Goal: Task Accomplishment & Management: Complete application form

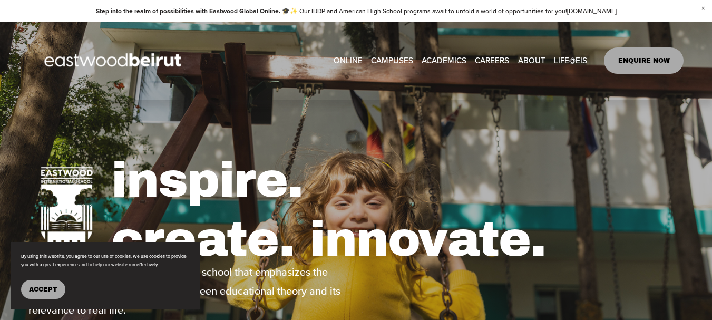
click at [491, 57] on link "CAREERS" at bounding box center [492, 60] width 34 height 16
type input "****"
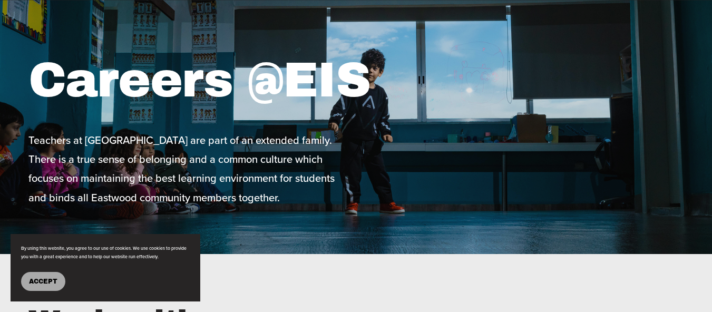
scroll to position [135, 0]
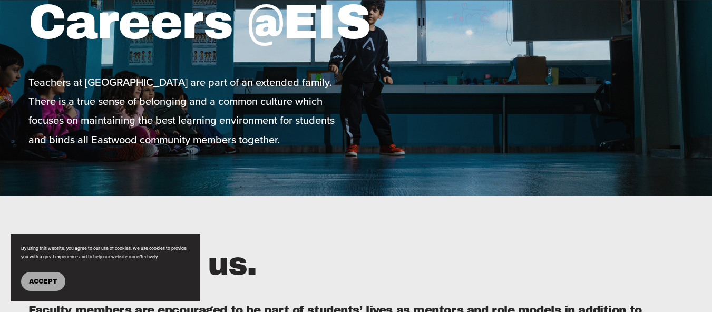
click at [41, 278] on span "Accept" at bounding box center [43, 281] width 28 height 7
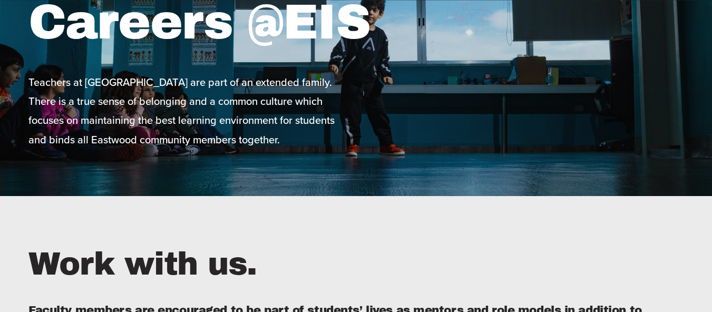
drag, startPoint x: 711, startPoint y: 25, endPoint x: 712, endPoint y: 48, distance: 22.7
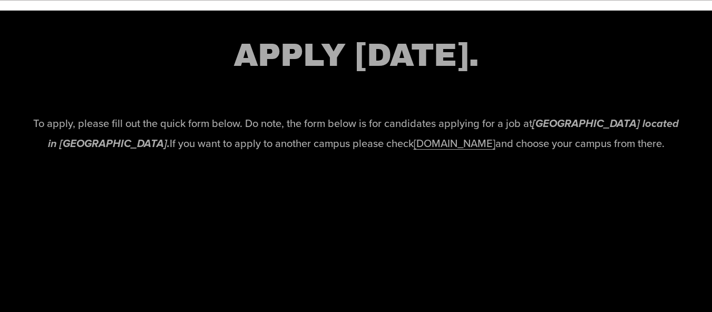
scroll to position [2220, 0]
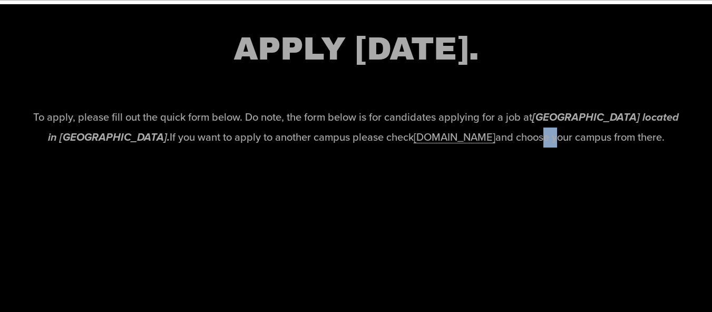
drag, startPoint x: 551, startPoint y: 141, endPoint x: 568, endPoint y: 188, distance: 49.5
click at [568, 184] on div "APPLY TODAY. To apply, please fill out the quick form below. Do note, the form …" at bounding box center [356, 94] width 712 height 180
drag, startPoint x: 447, startPoint y: 155, endPoint x: 437, endPoint y: 150, distance: 11.1
click at [437, 148] on p "To apply, please fill out the quick form below. Do note, the form below is for …" at bounding box center [355, 128] width 655 height 40
click at [414, 144] on link "www.eastwoodschools.com" at bounding box center [455, 136] width 82 height 15
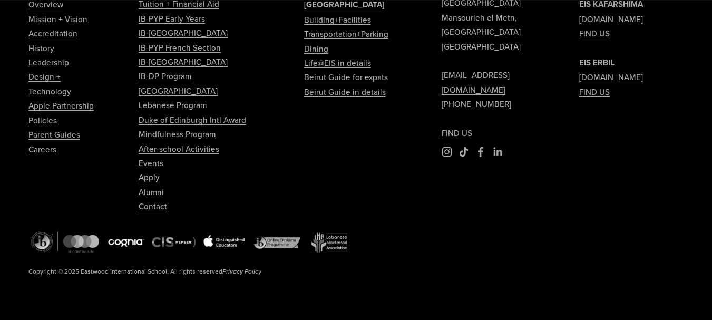
scroll to position [4347, 0]
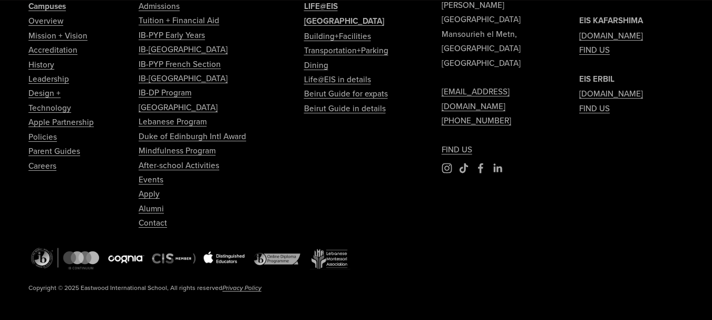
click at [41, 173] on link "Careers" at bounding box center [42, 166] width 28 height 14
type input "****"
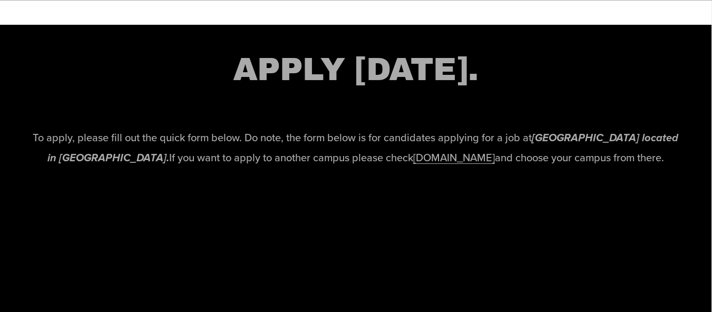
scroll to position [2212, 1]
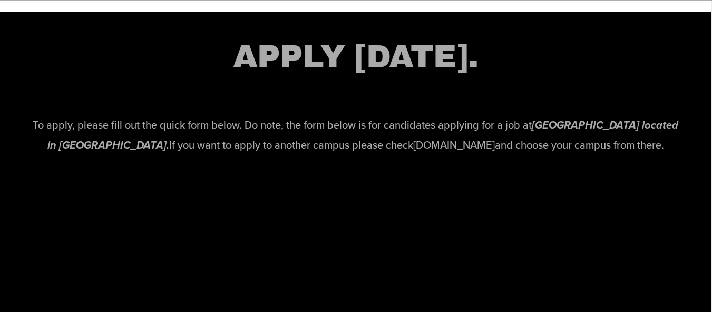
drag, startPoint x: 715, startPoint y: 197, endPoint x: 503, endPoint y: 105, distance: 231.0
click at [503, 105] on div "APPLY TODAY. To apply, please fill out the quick form below. Do note, the form …" at bounding box center [355, 102] width 712 height 133
click at [429, 152] on link "www.eastwoodschools.com" at bounding box center [454, 144] width 82 height 15
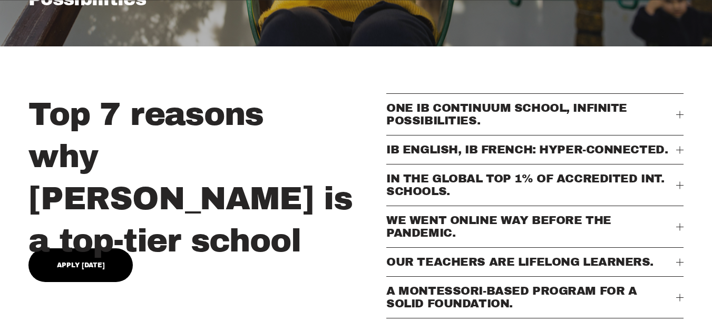
scroll to position [388, 0]
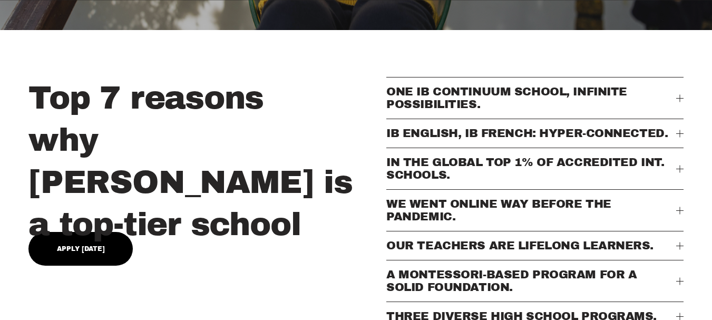
click at [680, 102] on div at bounding box center [679, 97] width 7 height 7
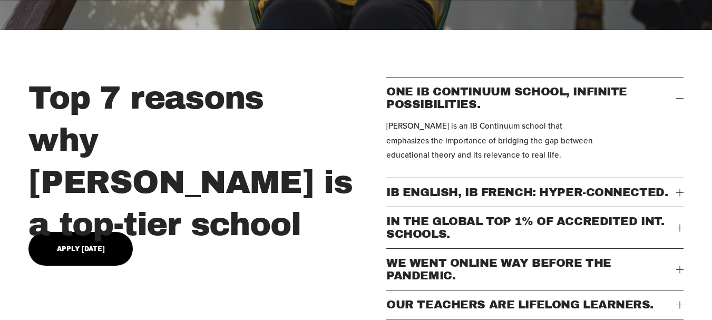
click at [557, 148] on p "[PERSON_NAME] is an IB Continuum school that emphasizes the importance of bridg…" at bounding box center [490, 140] width 208 height 43
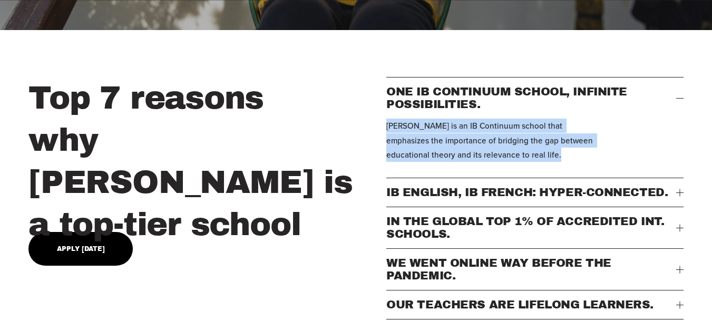
click at [557, 148] on p "[PERSON_NAME] is an IB Continuum school that emphasizes the importance of bridg…" at bounding box center [490, 140] width 208 height 43
click at [613, 151] on div "[PERSON_NAME] is an IB Continuum school that emphasizes the importance of bridg…" at bounding box center [534, 148] width 297 height 59
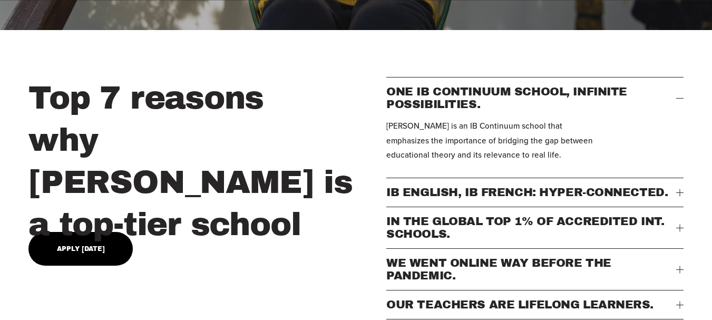
click at [535, 99] on span "ONE IB CONTINUUM SCHOOL, INFINITE POSSIBILITIES." at bounding box center [531, 97] width 290 height 25
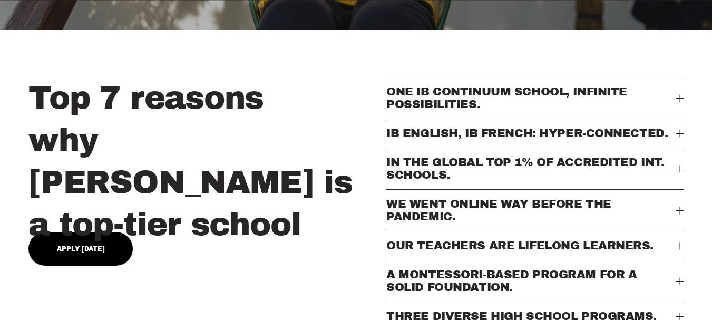
click at [535, 99] on span "ONE IB CONTINUUM SCHOOL, INFINITE POSSIBILITIES." at bounding box center [531, 97] width 290 height 25
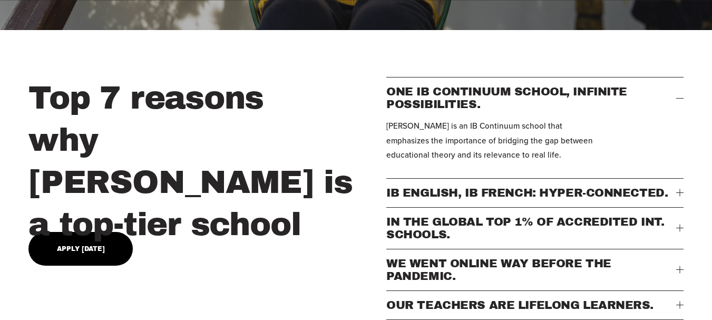
click at [535, 99] on span "ONE IB CONTINUUM SCHOOL, INFINITE POSSIBILITIES." at bounding box center [531, 97] width 290 height 25
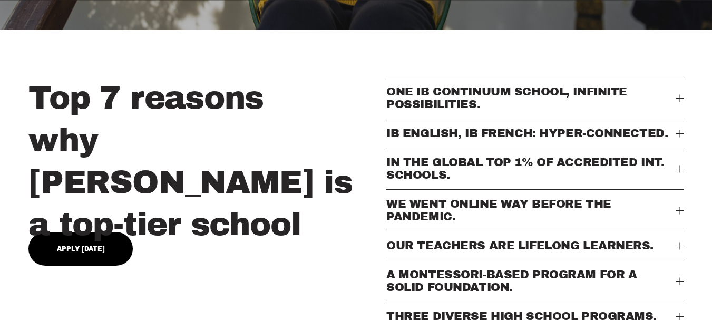
click at [535, 99] on span "ONE IB CONTINUUM SCHOOL, INFINITE POSSIBILITIES." at bounding box center [531, 97] width 290 height 25
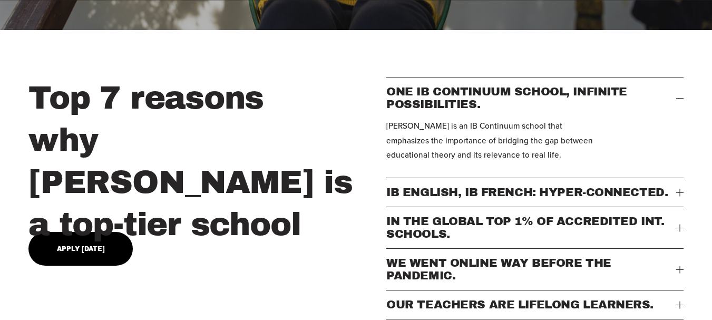
click at [535, 99] on span "ONE IB CONTINUUM SCHOOL, INFINITE POSSIBILITIES." at bounding box center [531, 97] width 290 height 25
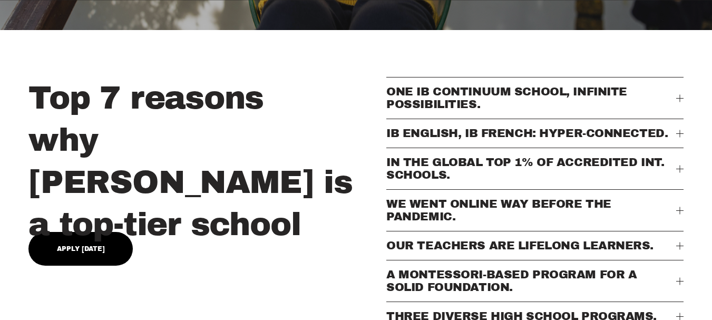
click at [93, 227] on div "Top 7 reasons why [PERSON_NAME] is a top-tier school" at bounding box center [204, 161] width 352 height 169
click at [87, 235] on link "Apply [DATE]" at bounding box center [80, 249] width 104 height 34
type input "****"
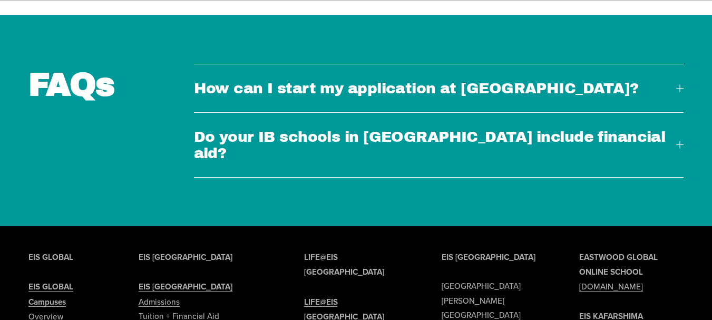
scroll to position [2908, 0]
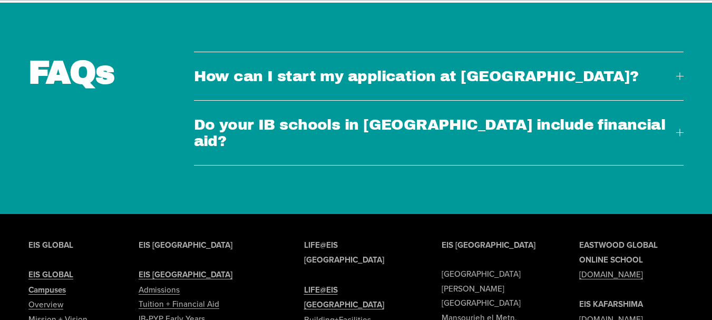
click at [679, 72] on div at bounding box center [679, 75] width 1 height 7
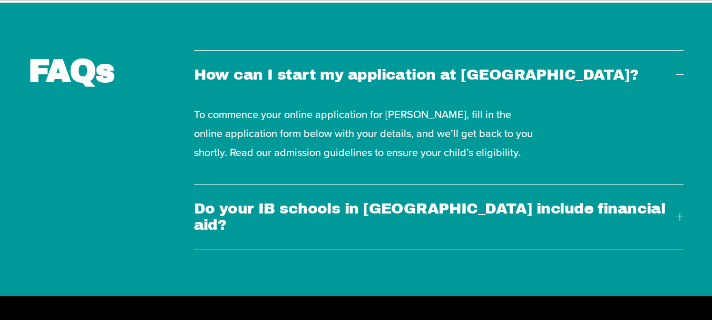
click at [679, 213] on div at bounding box center [679, 216] width 1 height 7
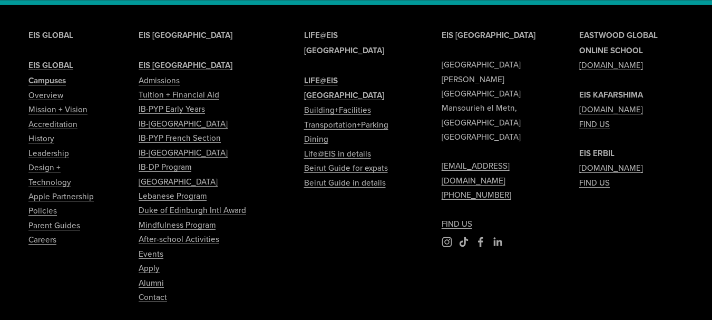
scroll to position [3231, 0]
